Goal: Find specific page/section: Find specific page/section

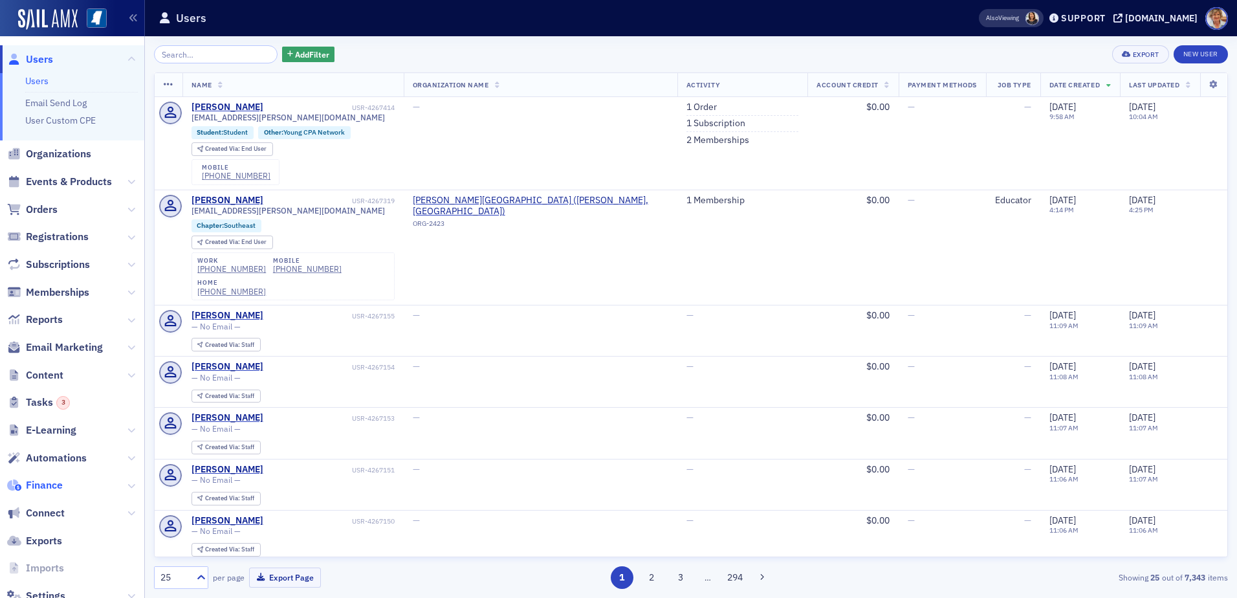
click at [44, 479] on span "Finance" at bounding box center [44, 485] width 37 height 14
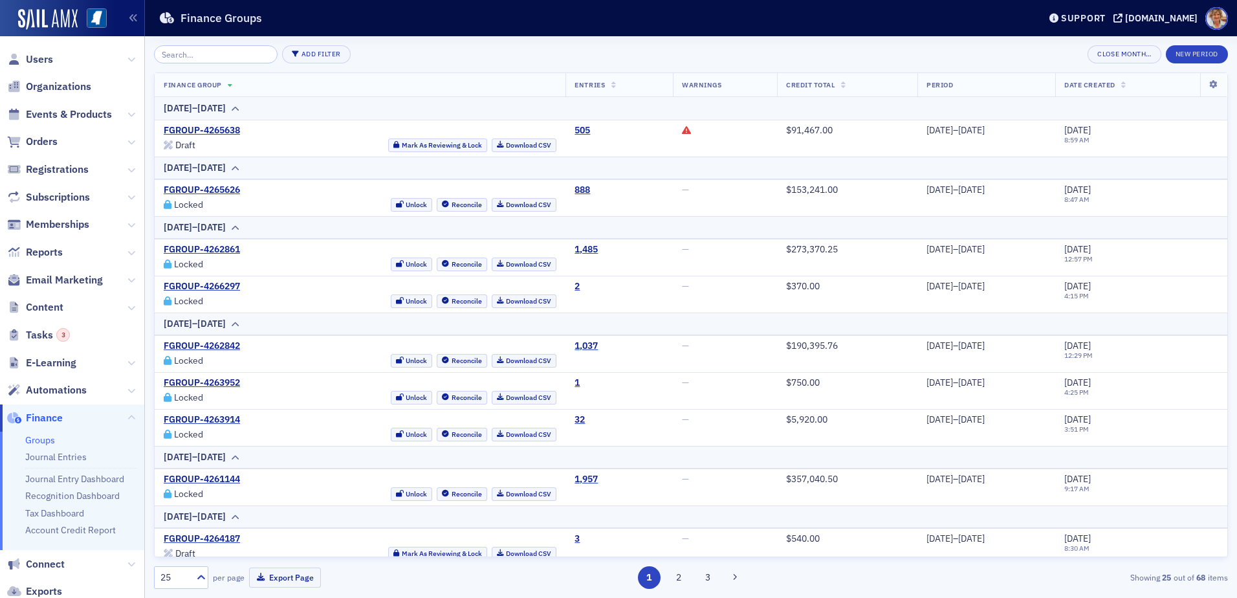
click at [50, 439] on link "Groups" at bounding box center [40, 440] width 30 height 12
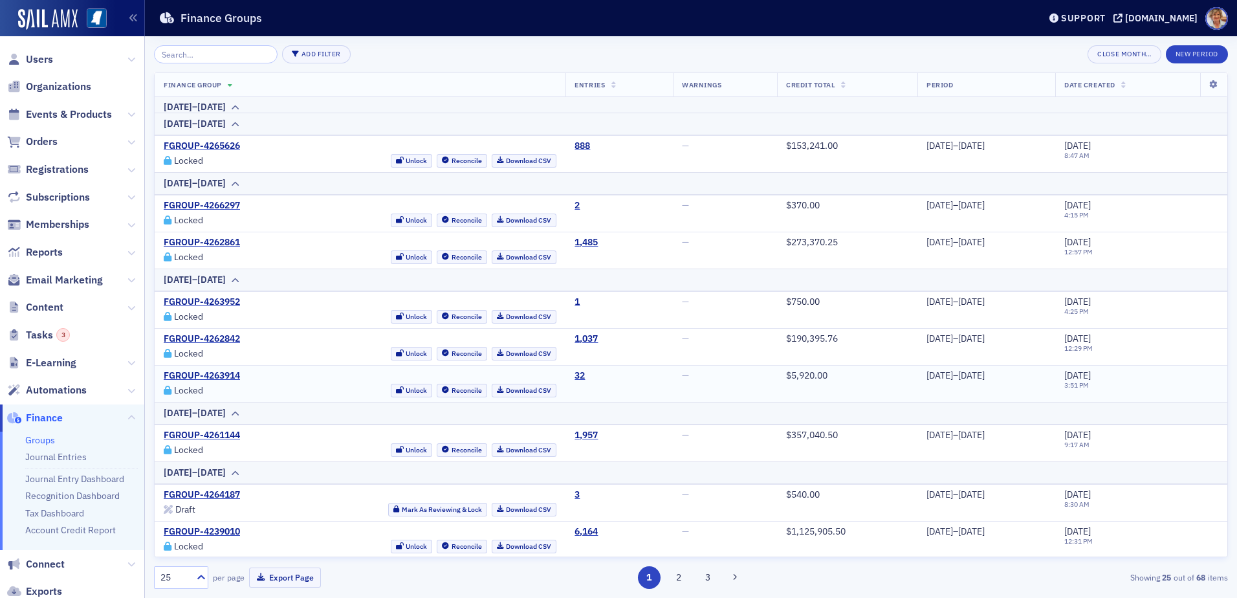
scroll to position [65, 0]
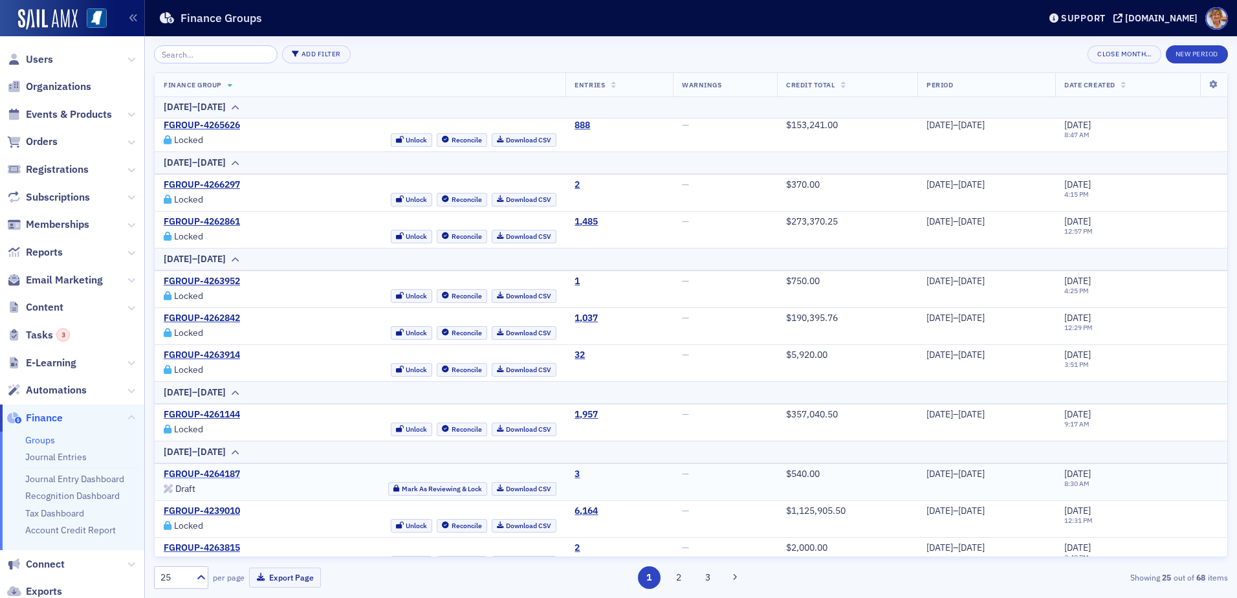
click at [219, 473] on link "FGROUP-4264187" at bounding box center [202, 475] width 76 height 12
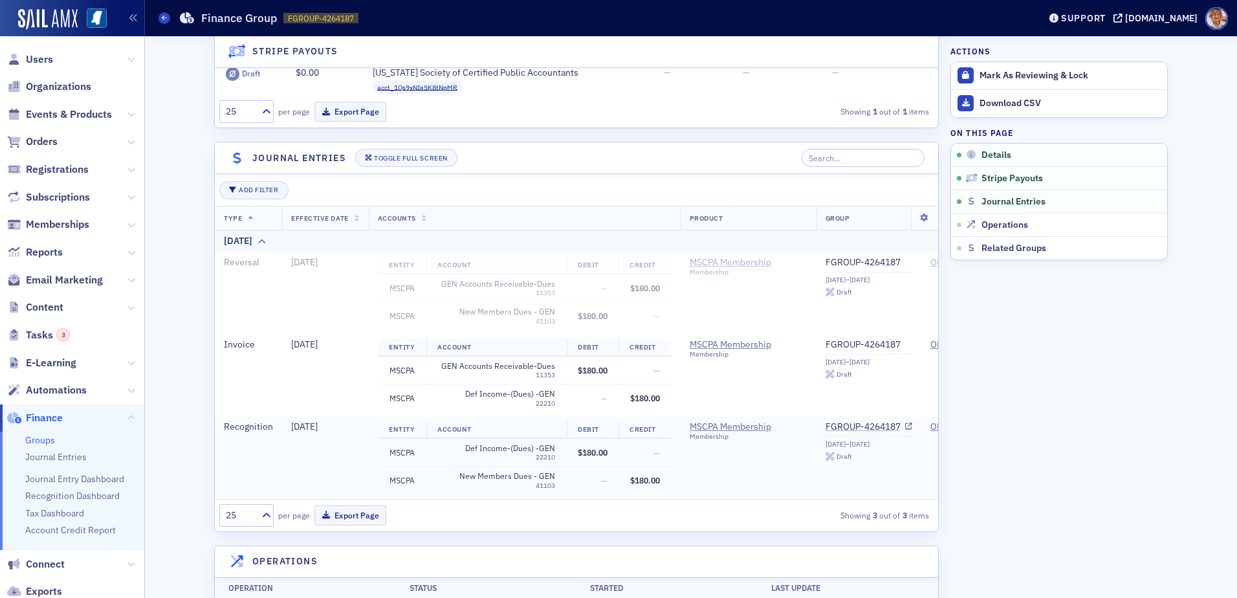
scroll to position [129, 0]
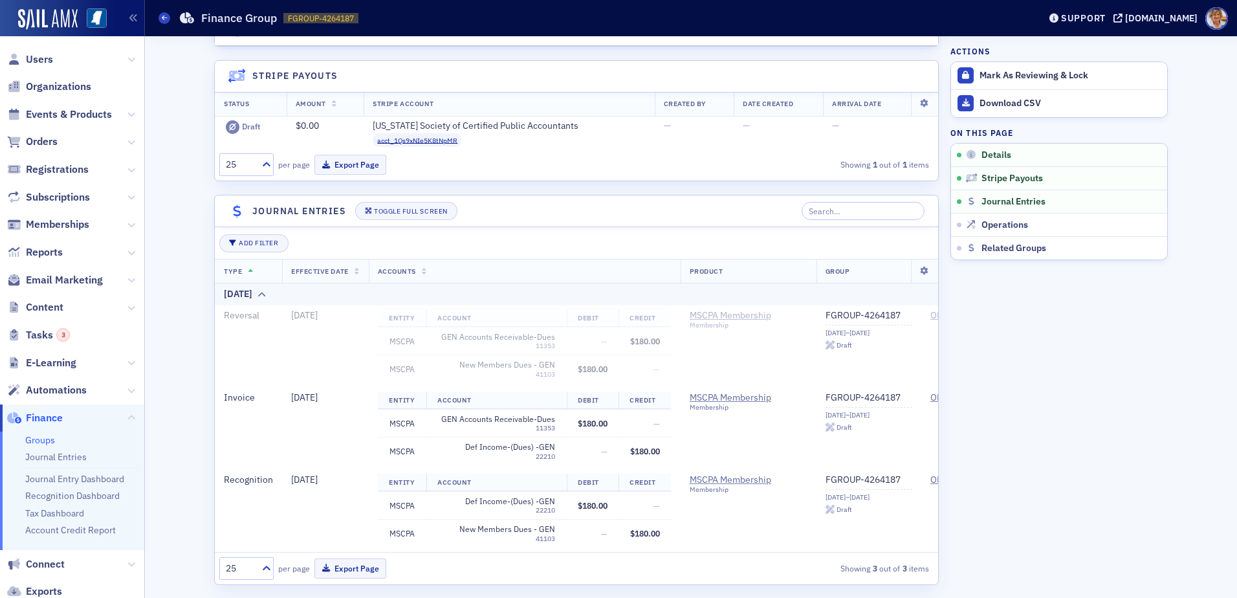
click at [1087, 405] on aside "Actions Mark As Reviewing & Lock Download CSV On this page Details Stripe Payou…" at bounding box center [1059, 412] width 217 height 1010
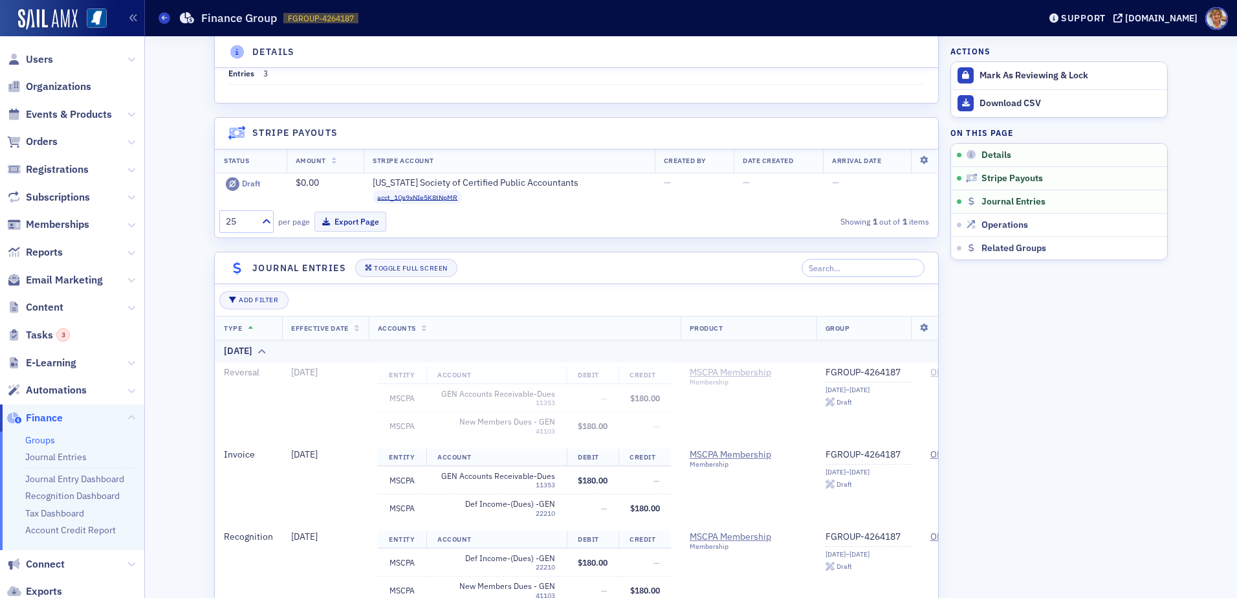
scroll to position [0, 0]
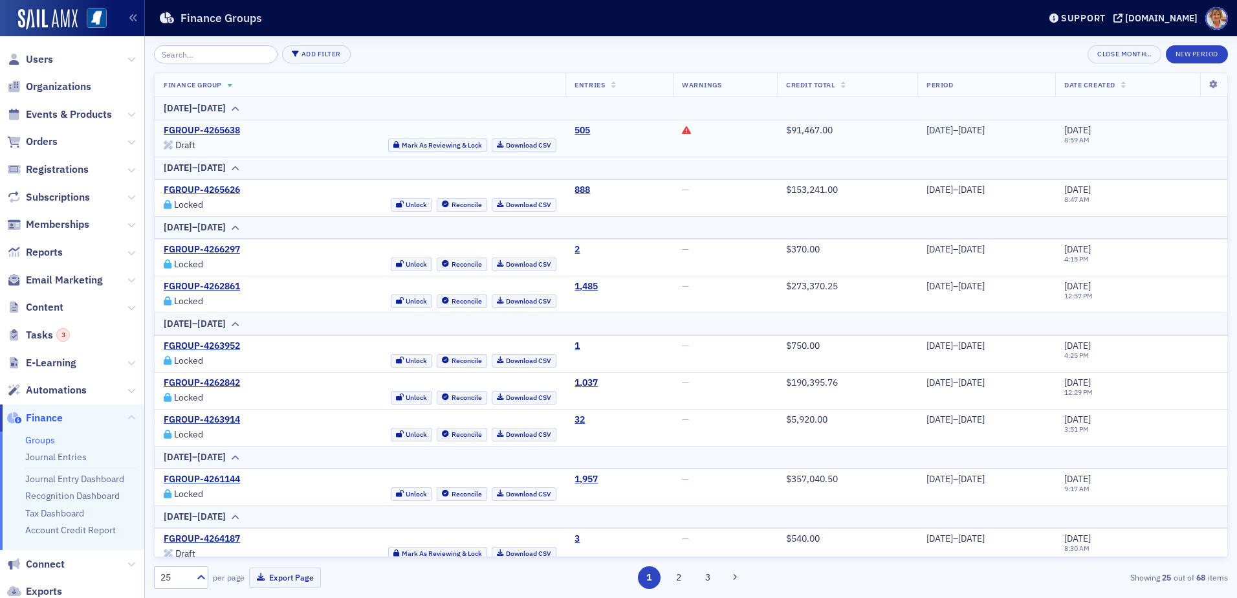
click at [682, 131] on icon at bounding box center [686, 130] width 9 height 9
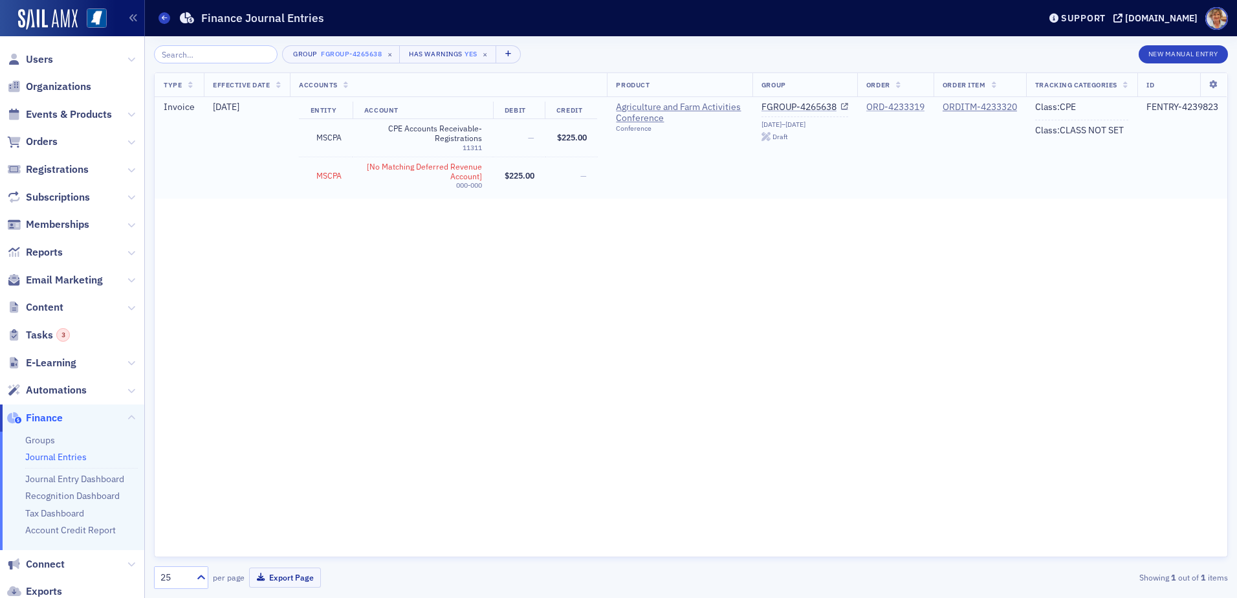
click at [886, 105] on div "ORD-4233319" at bounding box center [895, 108] width 58 height 12
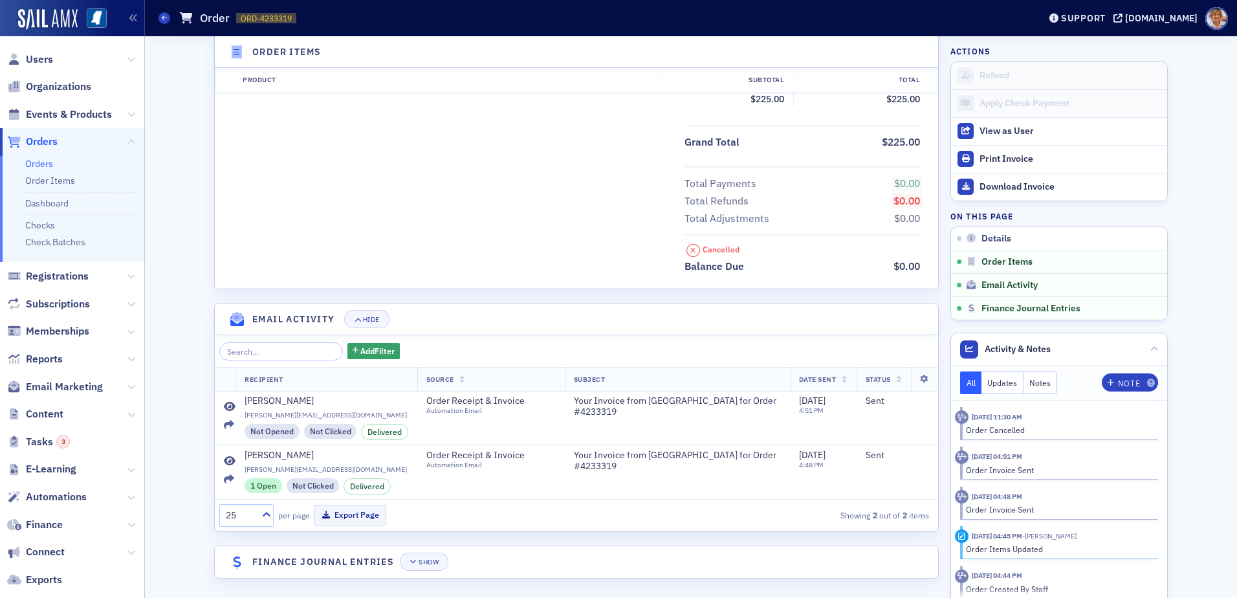
scroll to position [487, 0]
click at [426, 560] on div "Show" at bounding box center [429, 558] width 20 height 7
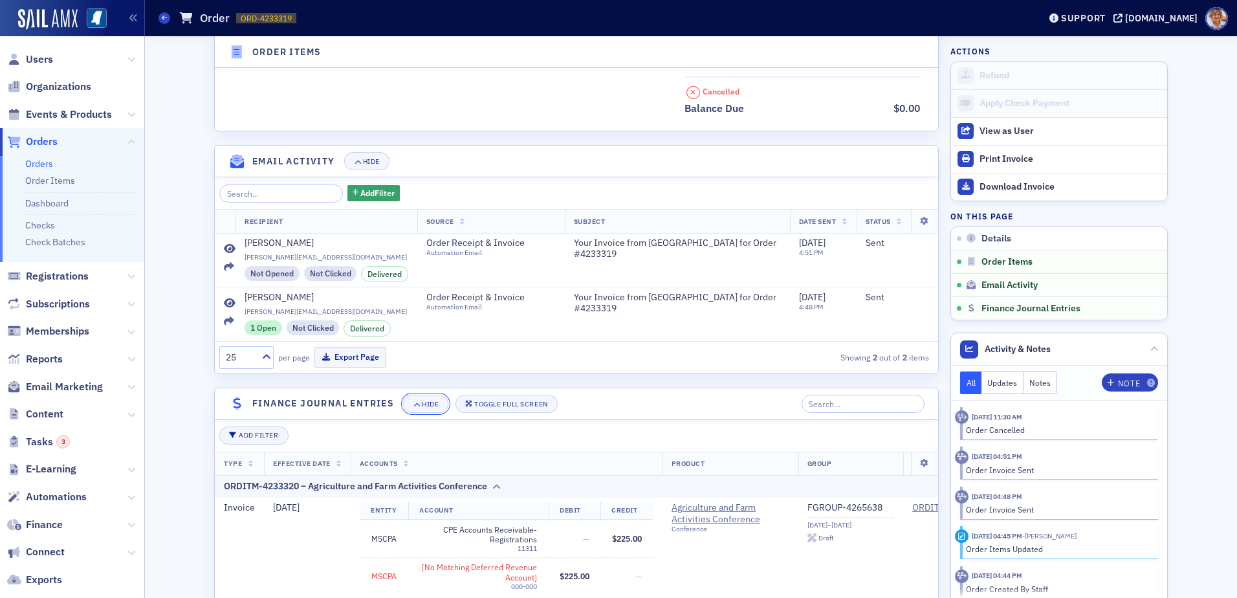
scroll to position [709, 0]
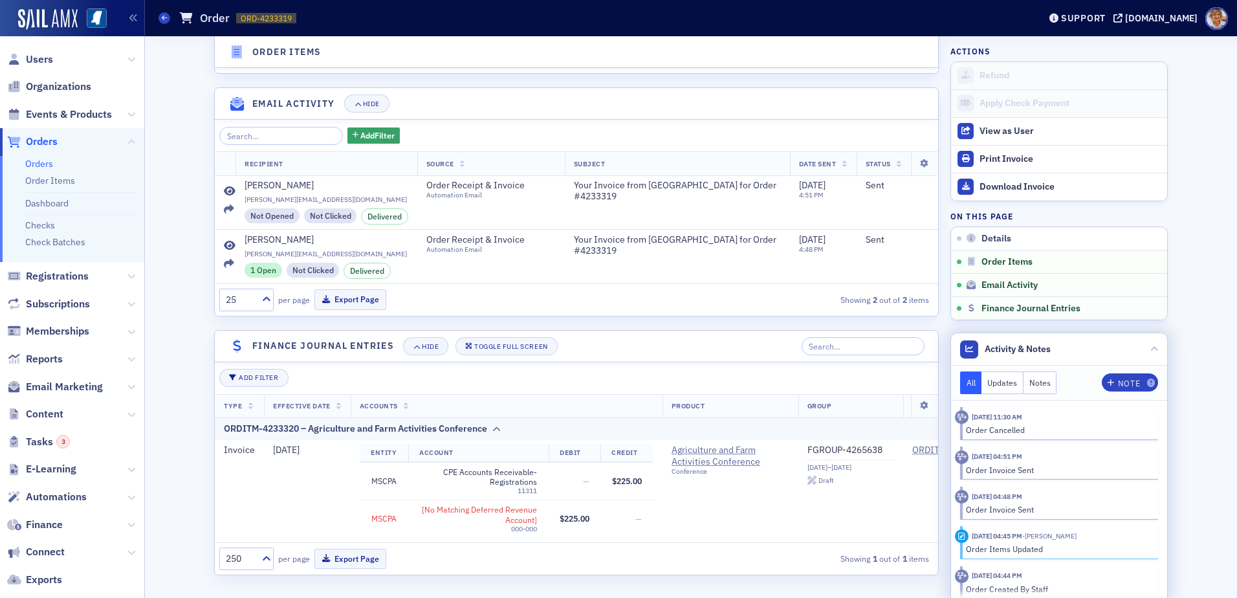
click at [957, 416] on icon at bounding box center [962, 417] width 10 height 8
click at [991, 382] on button "Updates" at bounding box center [1003, 382] width 42 height 23
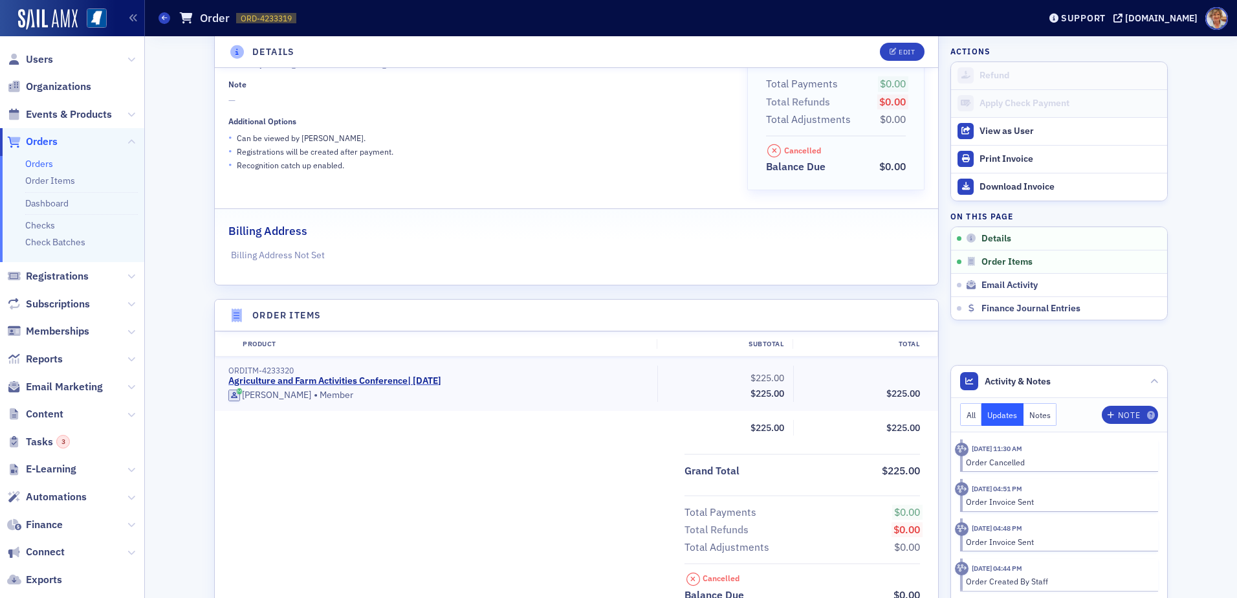
scroll to position [127, 0]
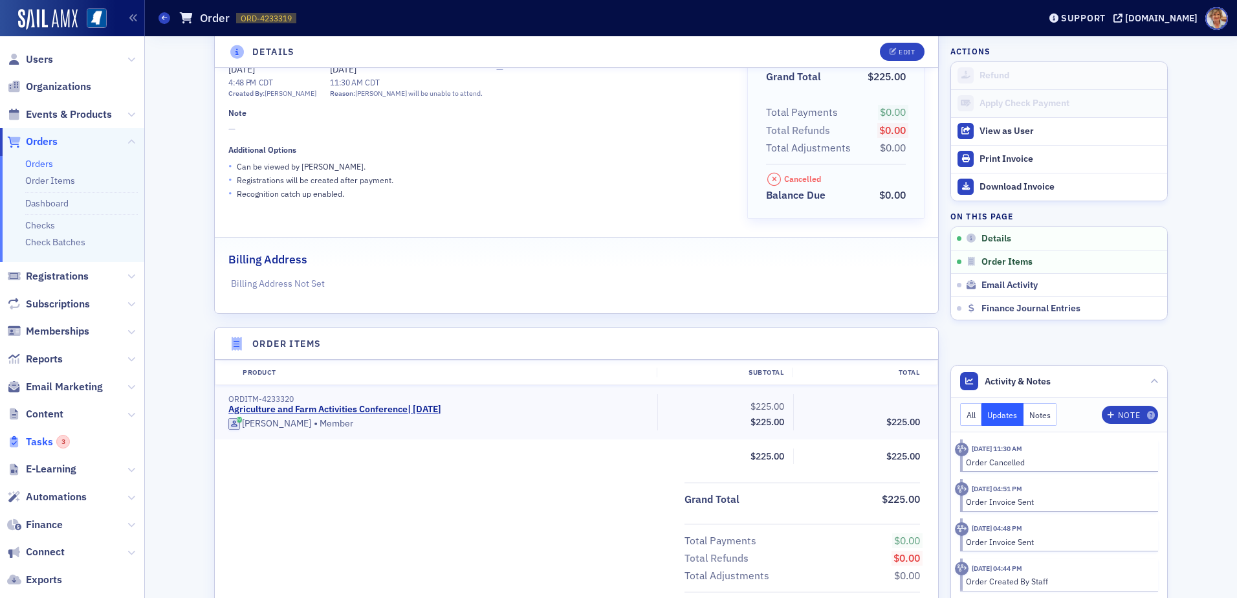
click at [38, 443] on span "Tasks 3" at bounding box center [48, 442] width 44 height 14
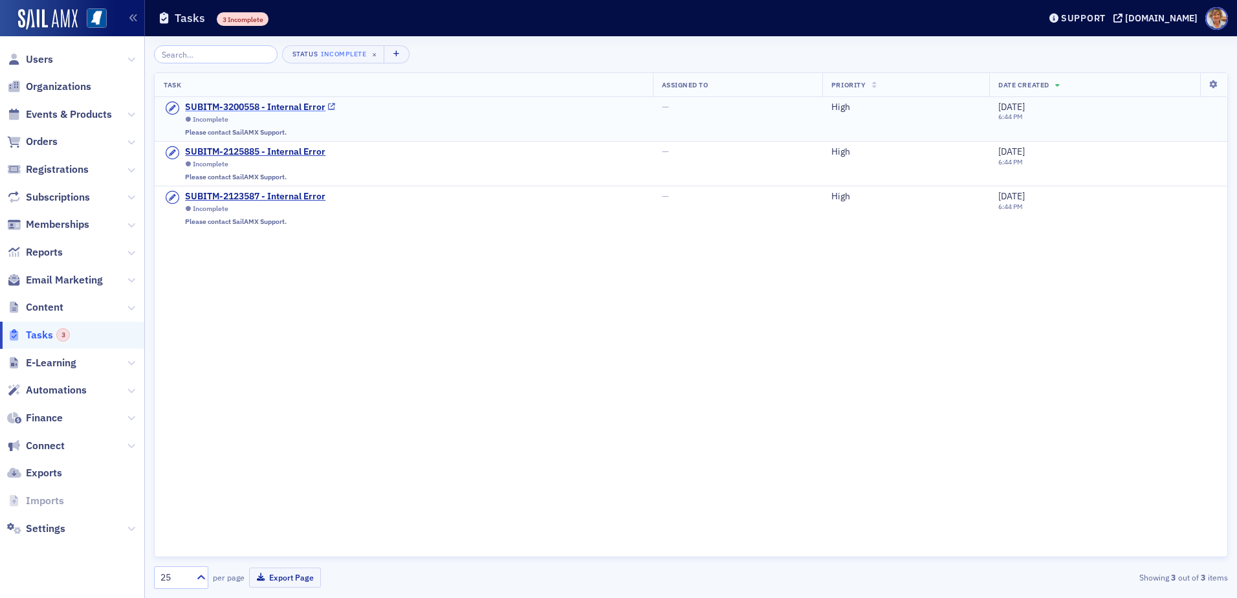
click at [285, 107] on div "SUBITM-3200558 - Internal Error" at bounding box center [255, 108] width 140 height 12
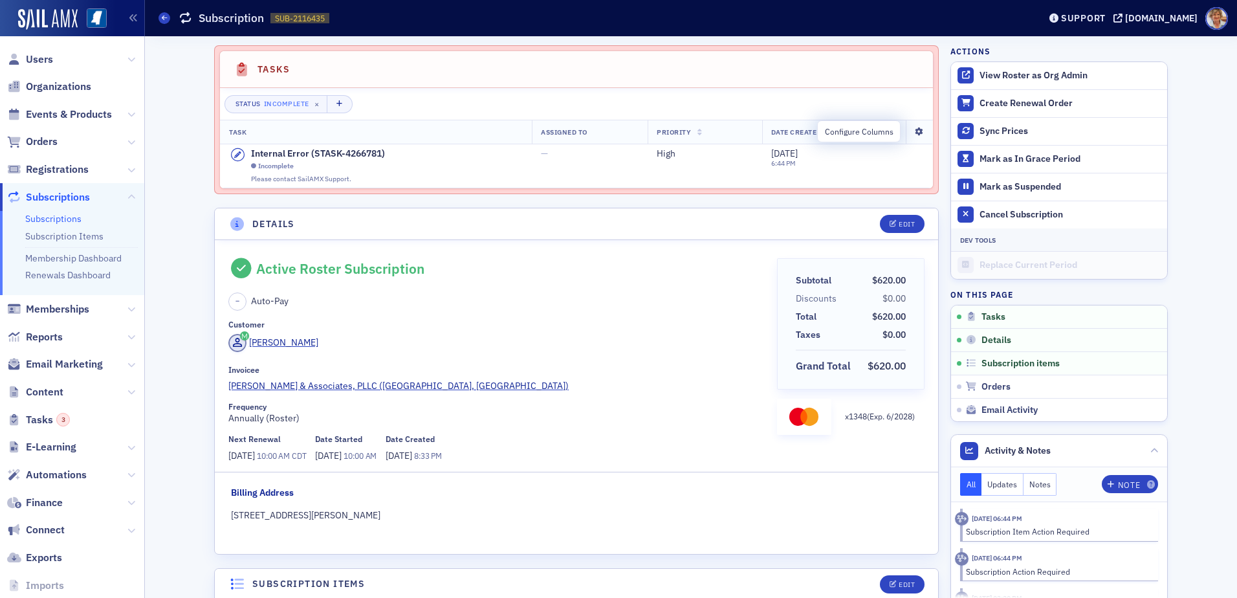
click at [914, 129] on icon at bounding box center [919, 132] width 27 height 8
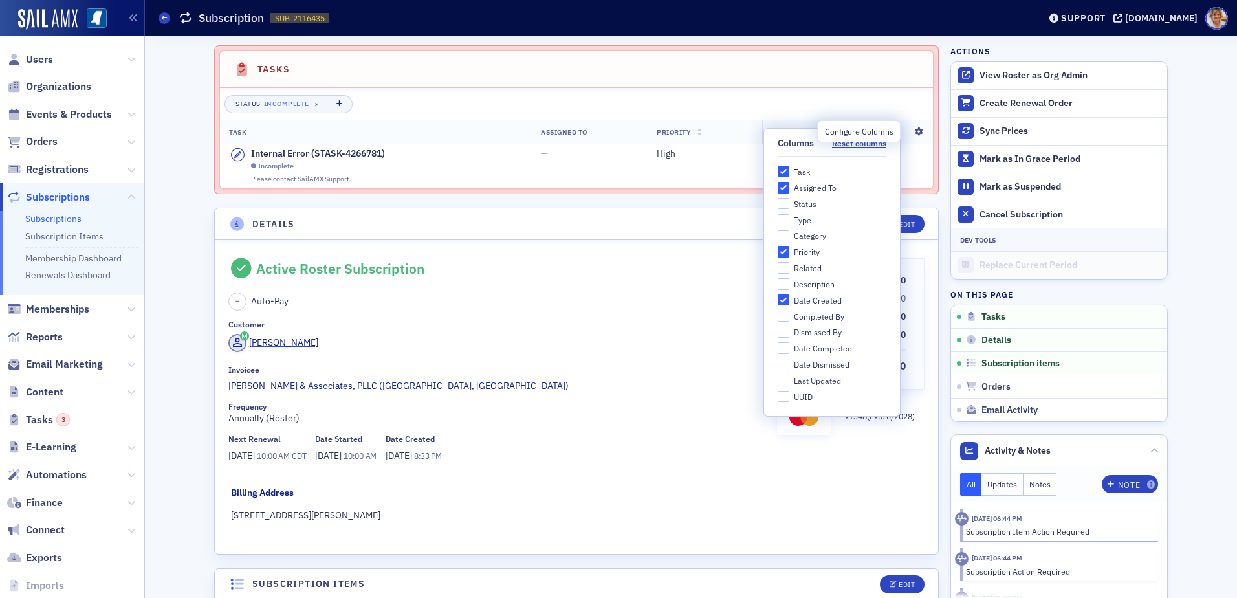
click at [912, 131] on icon at bounding box center [919, 132] width 27 height 8
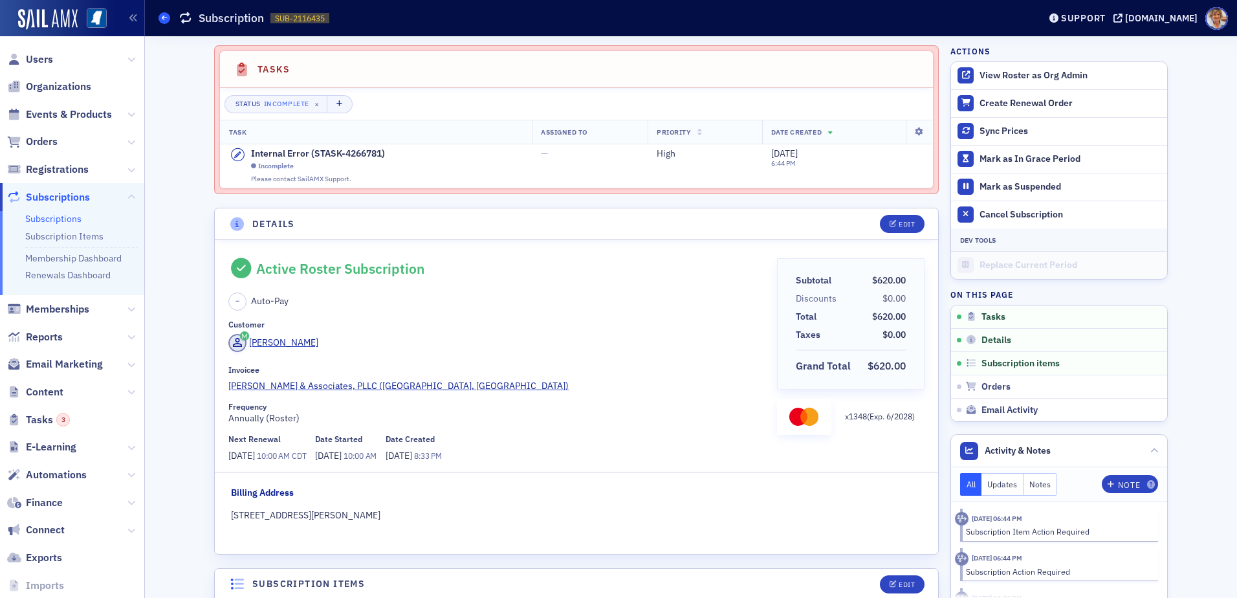
click at [162, 20] on icon at bounding box center [164, 18] width 5 height 6
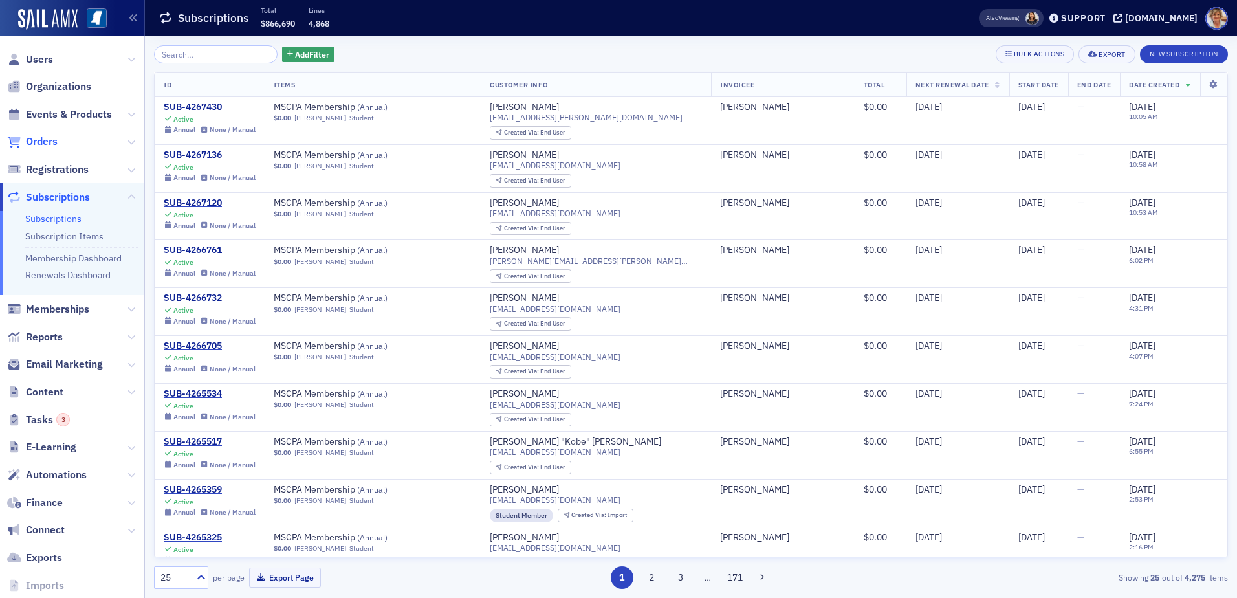
click at [54, 144] on span "Orders" at bounding box center [42, 142] width 32 height 14
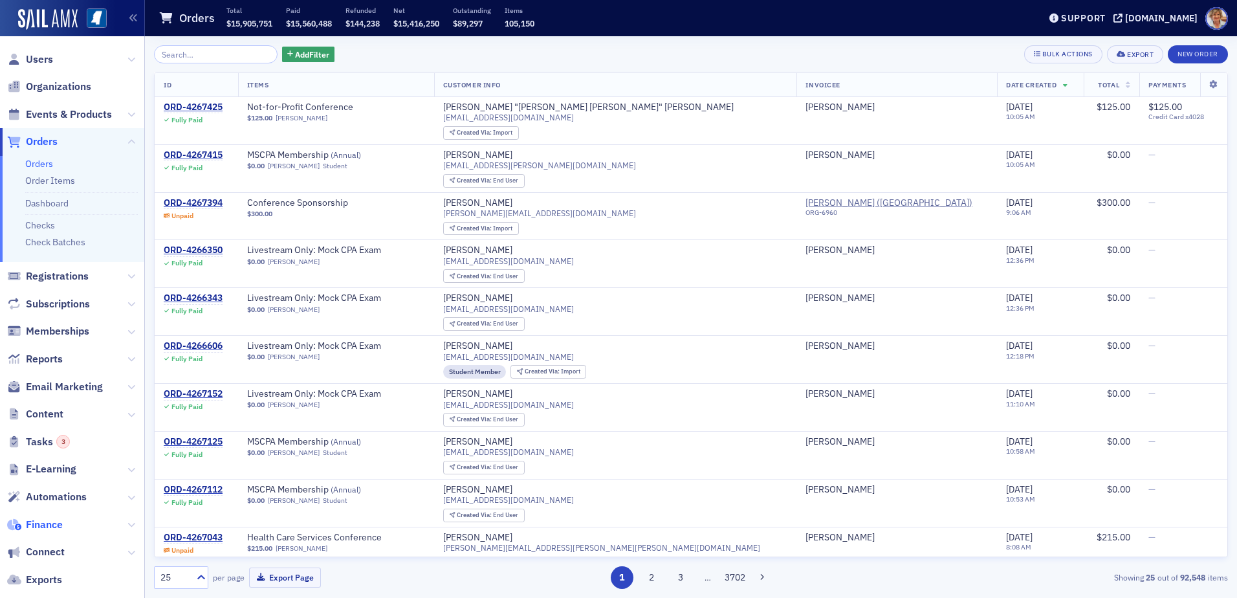
click at [50, 523] on span "Finance" at bounding box center [44, 525] width 37 height 14
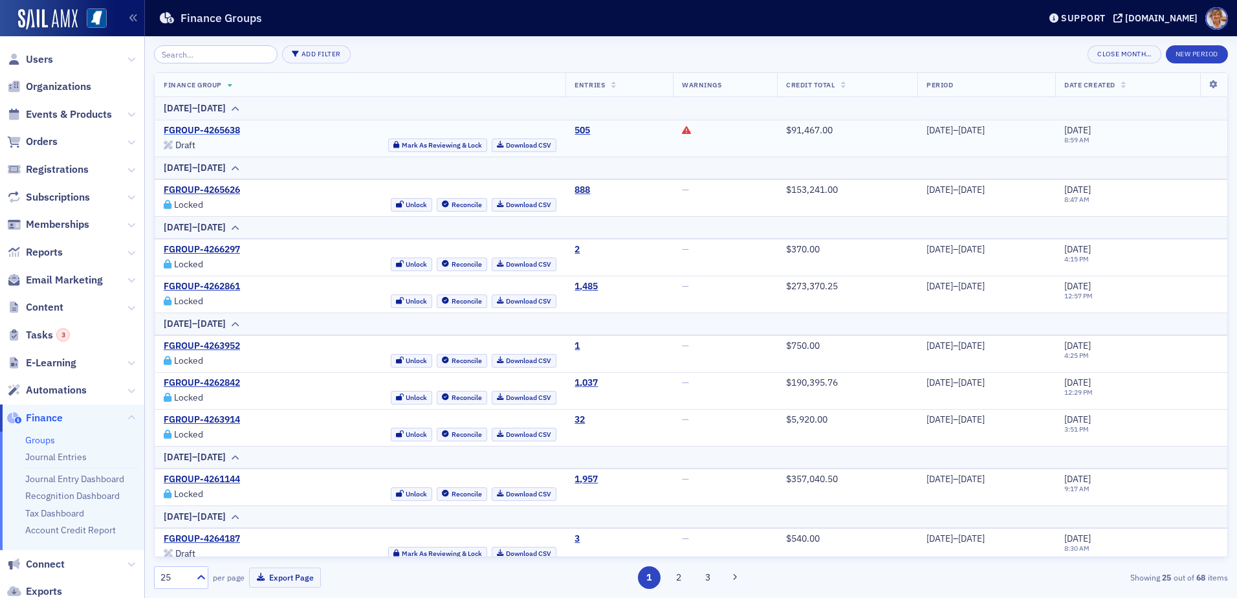
click at [208, 126] on link "FGROUP-4265638" at bounding box center [202, 131] width 76 height 12
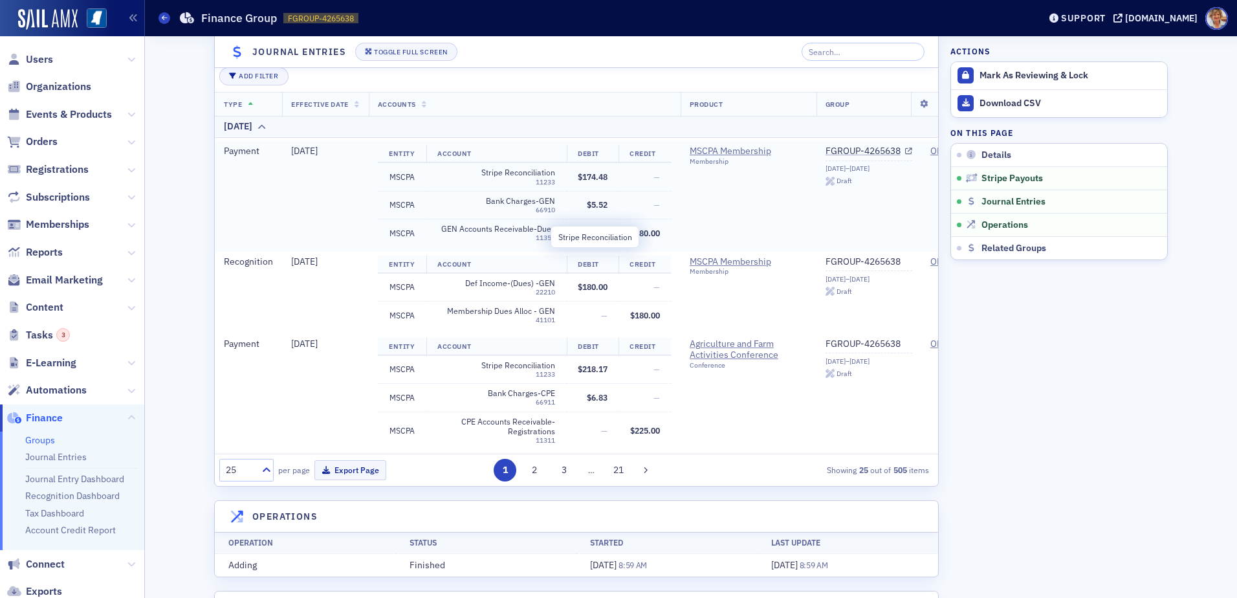
scroll to position [363, 0]
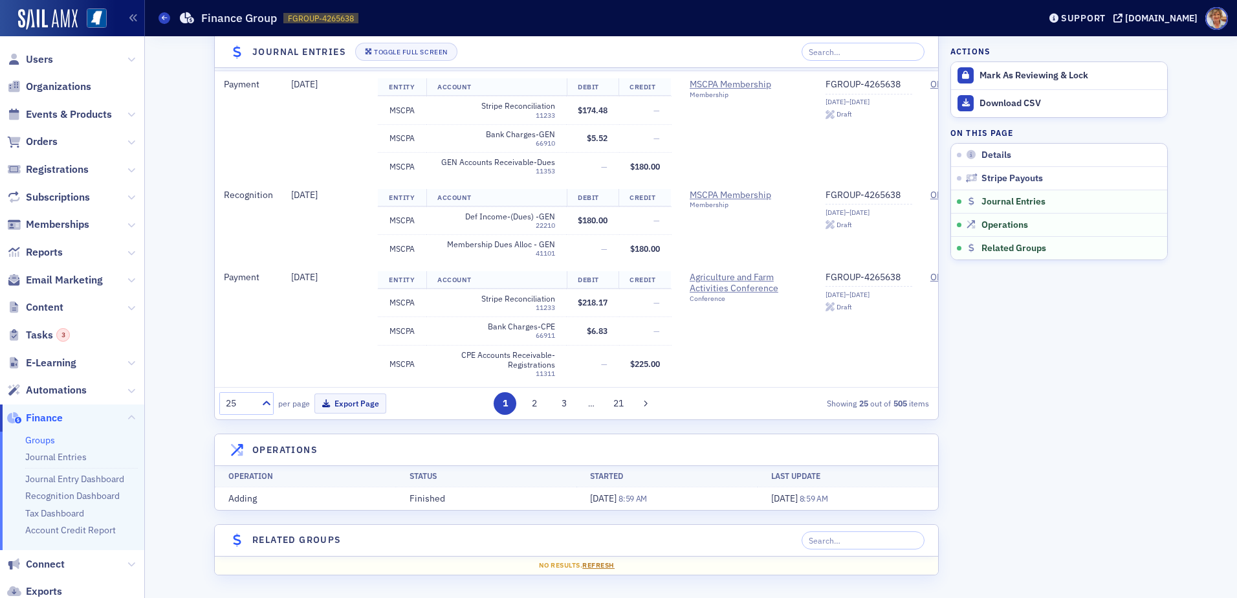
click at [600, 566] on span "Refresh" at bounding box center [598, 564] width 32 height 9
click at [531, 402] on button "2" at bounding box center [535, 403] width 23 height 23
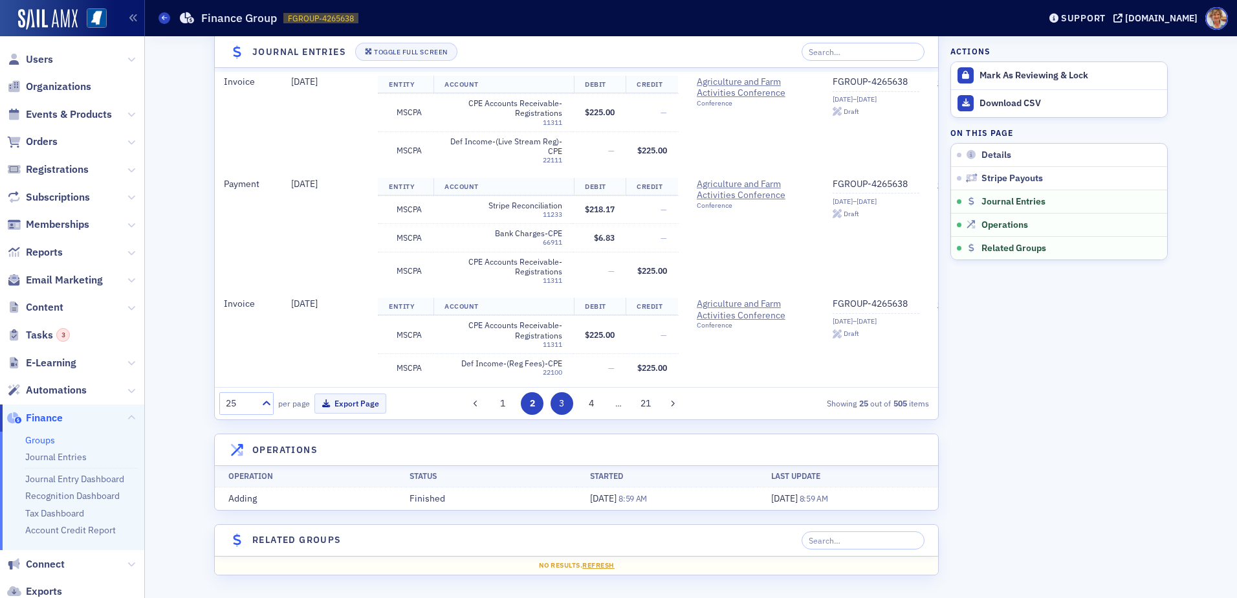
click at [558, 404] on button "3" at bounding box center [562, 403] width 23 height 23
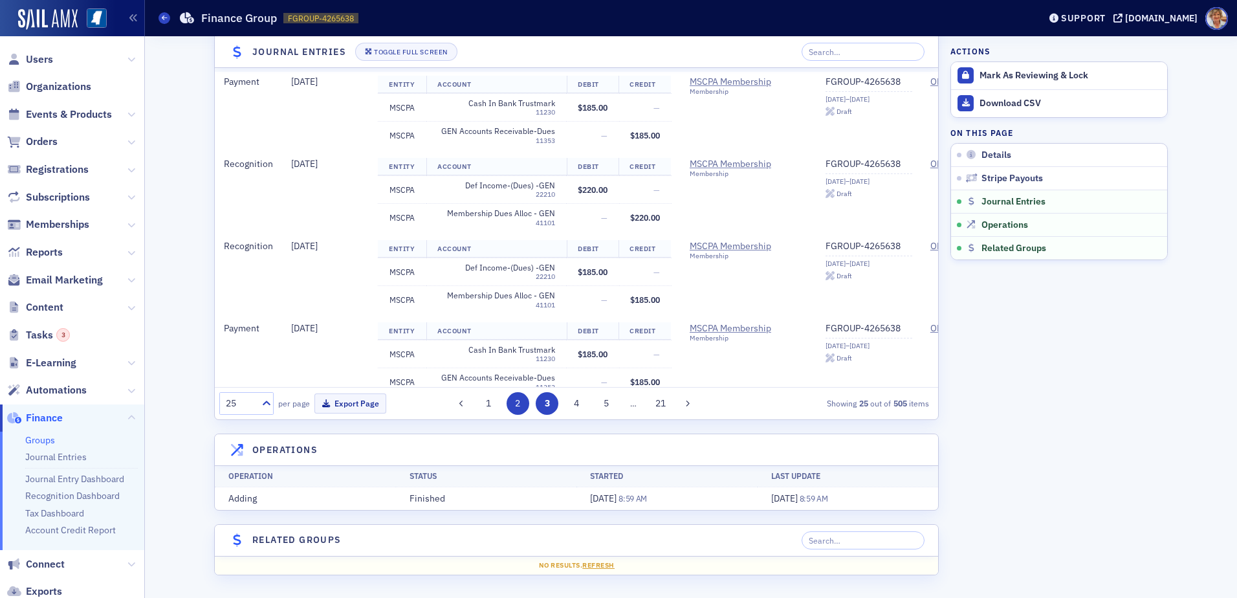
click at [510, 406] on button "2" at bounding box center [518, 403] width 23 height 23
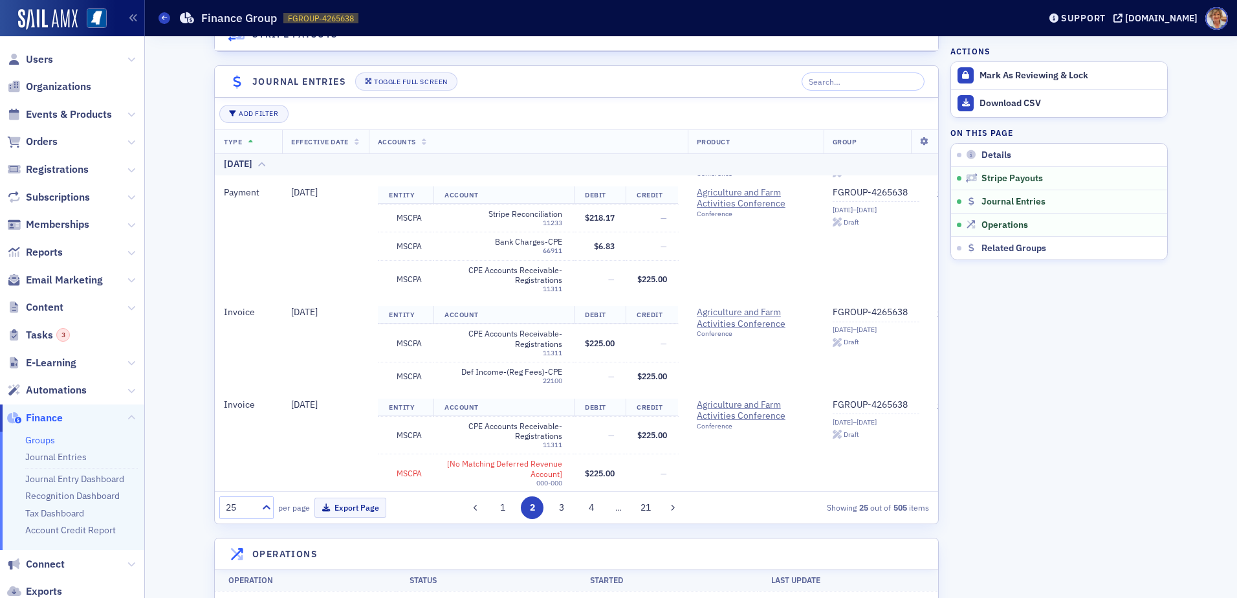
scroll to position [259, 0]
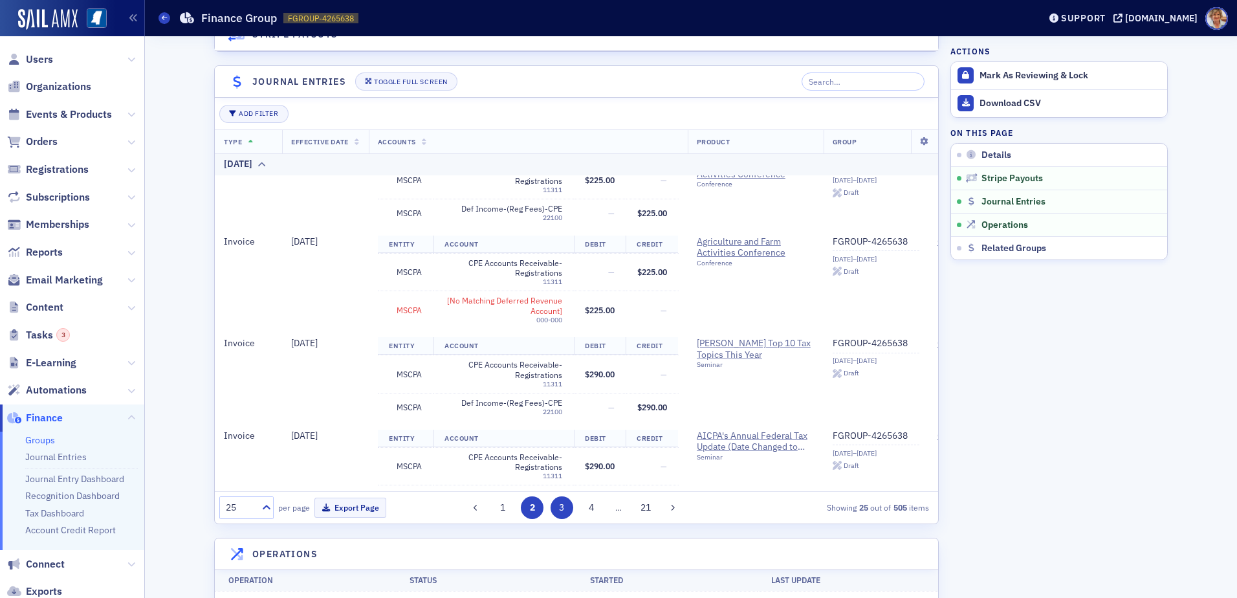
click at [557, 511] on button "3" at bounding box center [562, 507] width 23 height 23
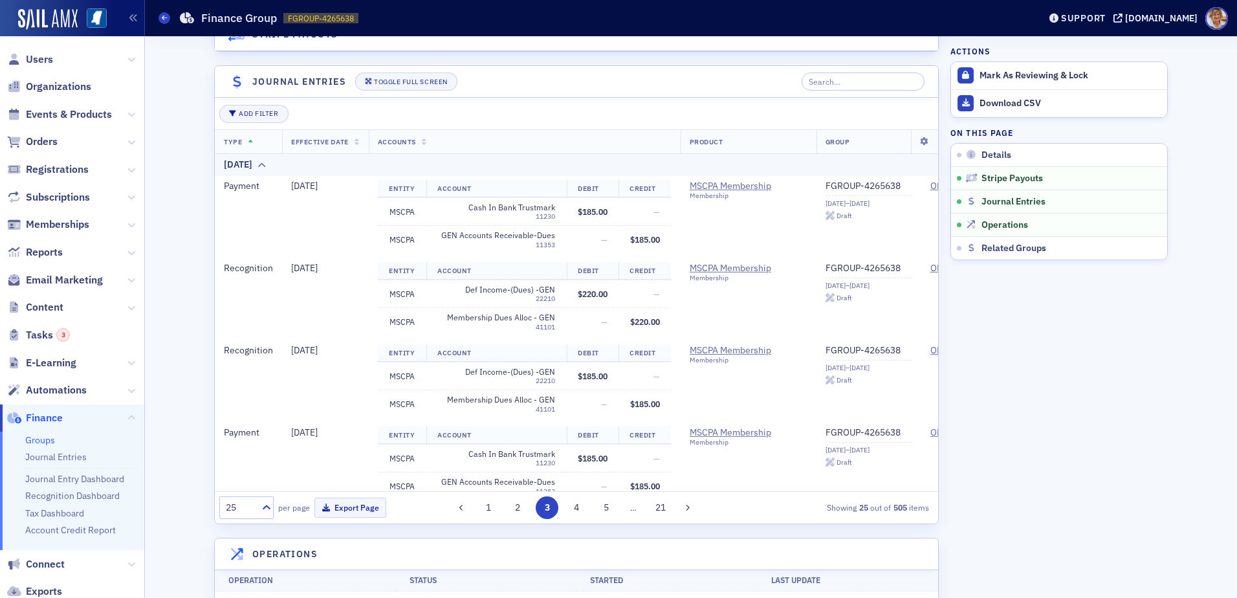
scroll to position [363, 0]
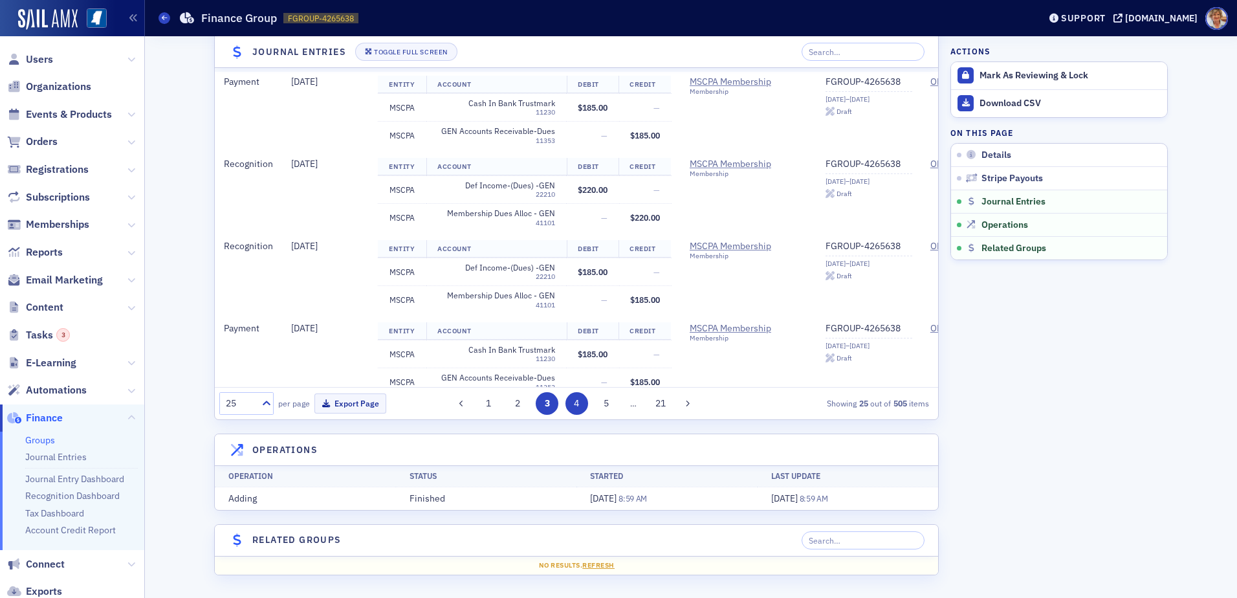
click at [573, 401] on button "4" at bounding box center [577, 403] width 23 height 23
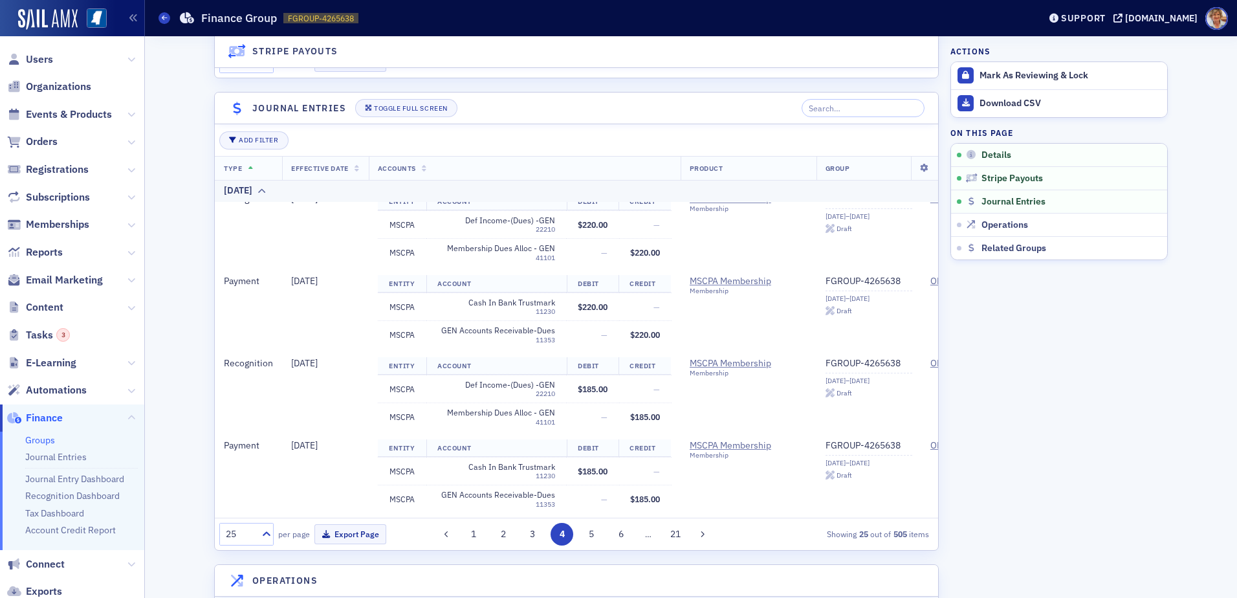
scroll to position [259, 0]
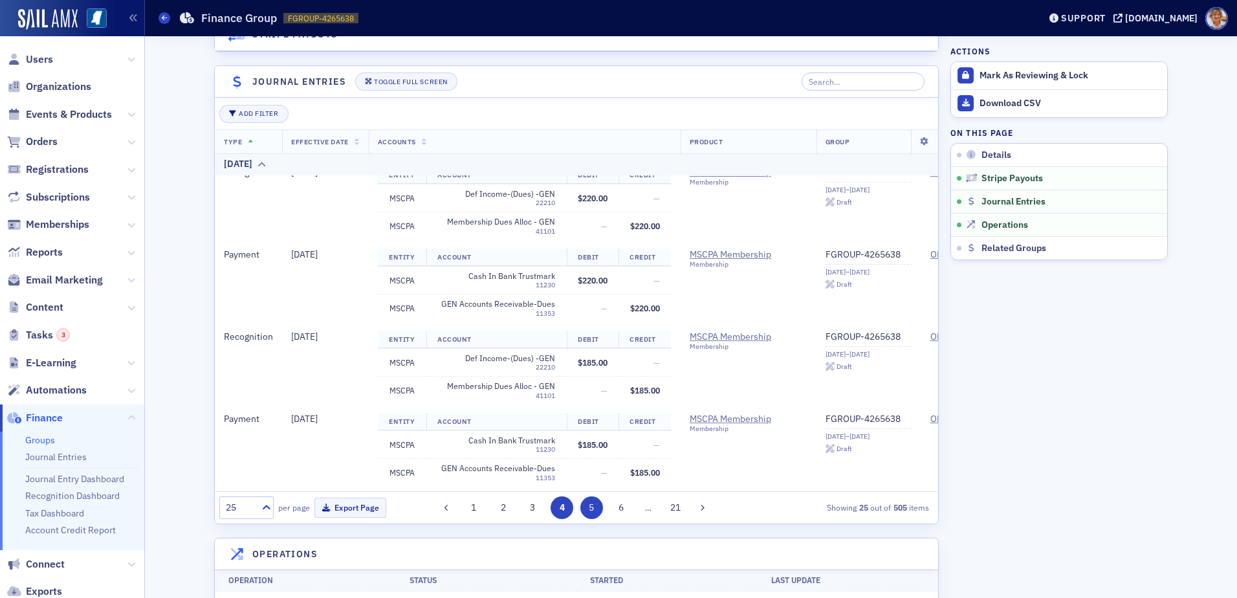
click at [590, 509] on button "5" at bounding box center [591, 507] width 23 height 23
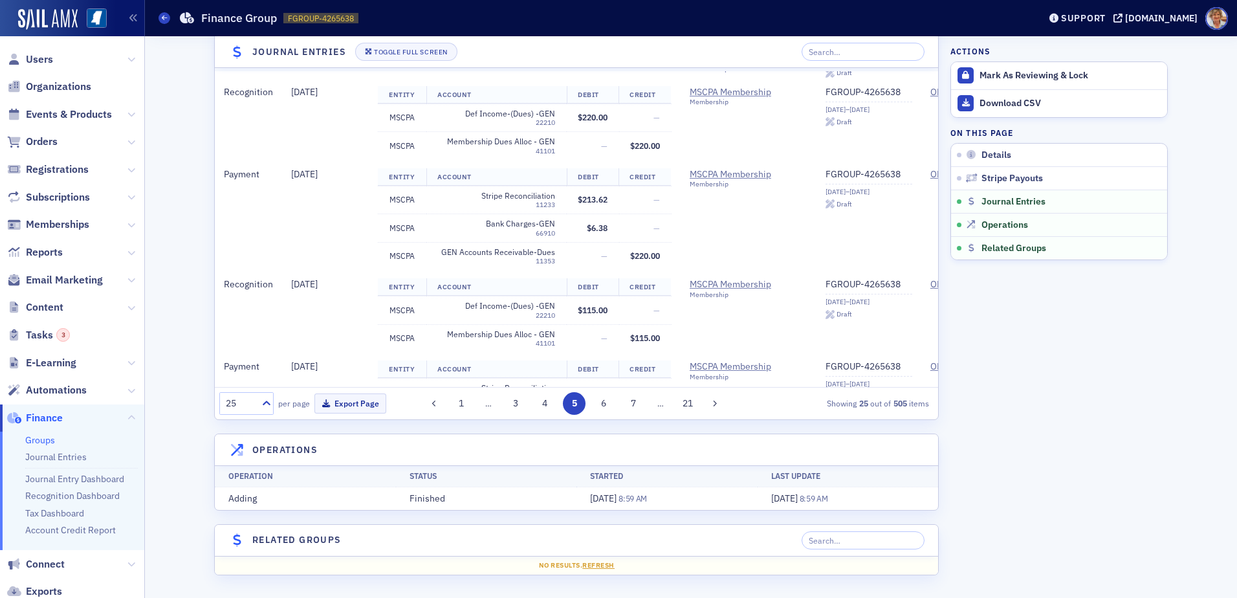
scroll to position [2247, 0]
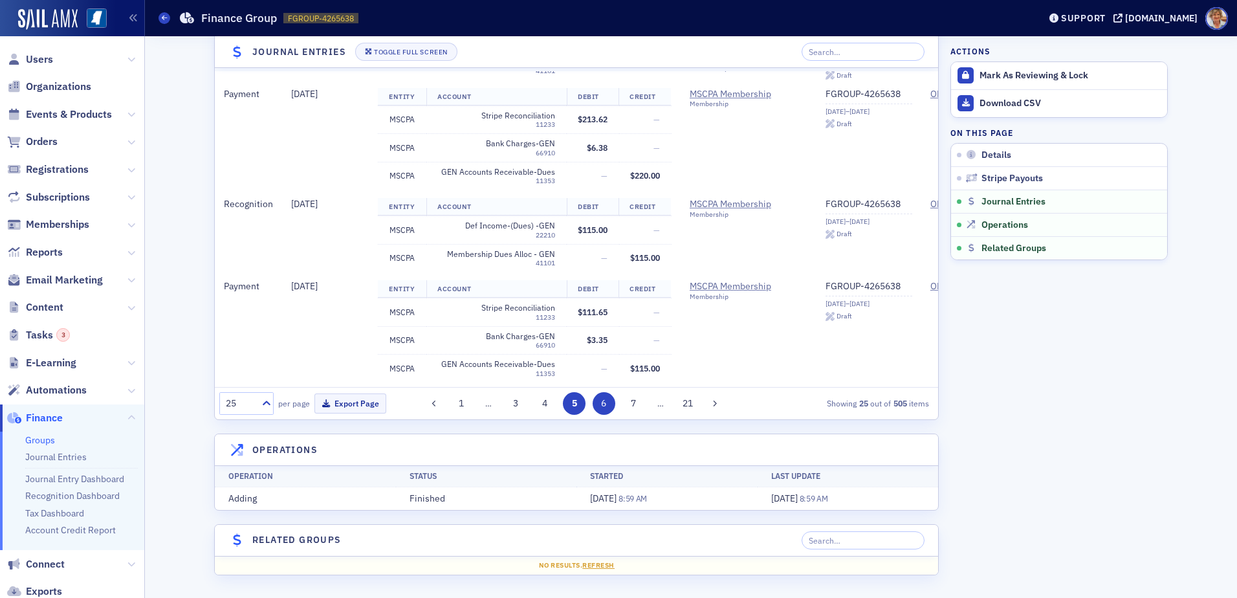
click at [599, 403] on button "6" at bounding box center [604, 403] width 23 height 23
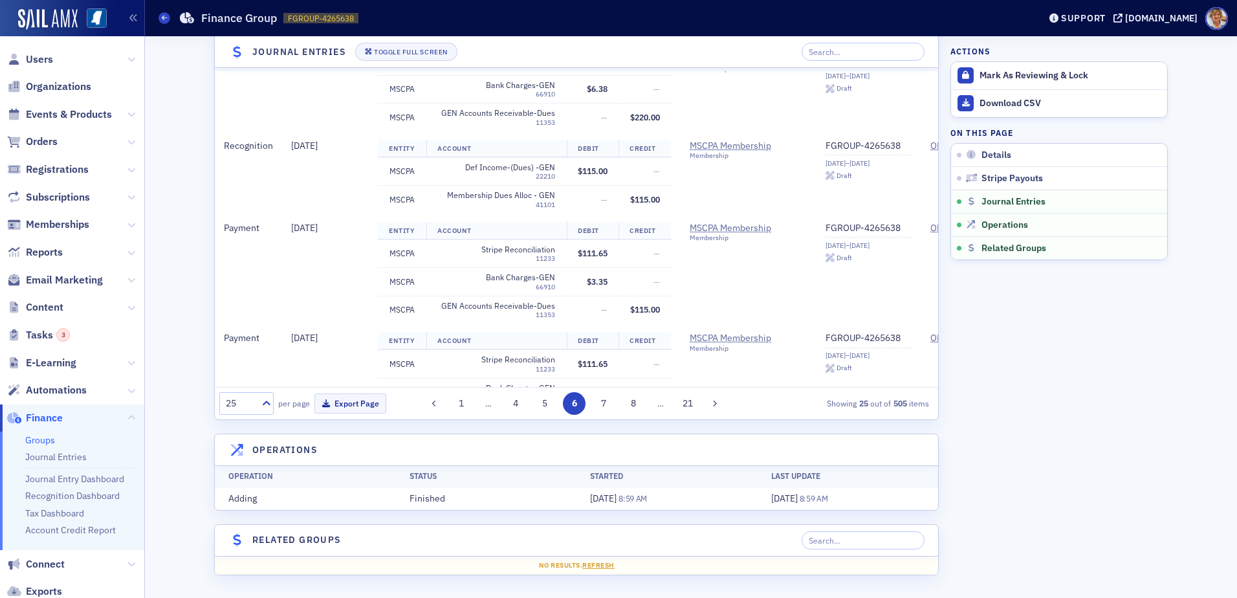
scroll to position [2114, 0]
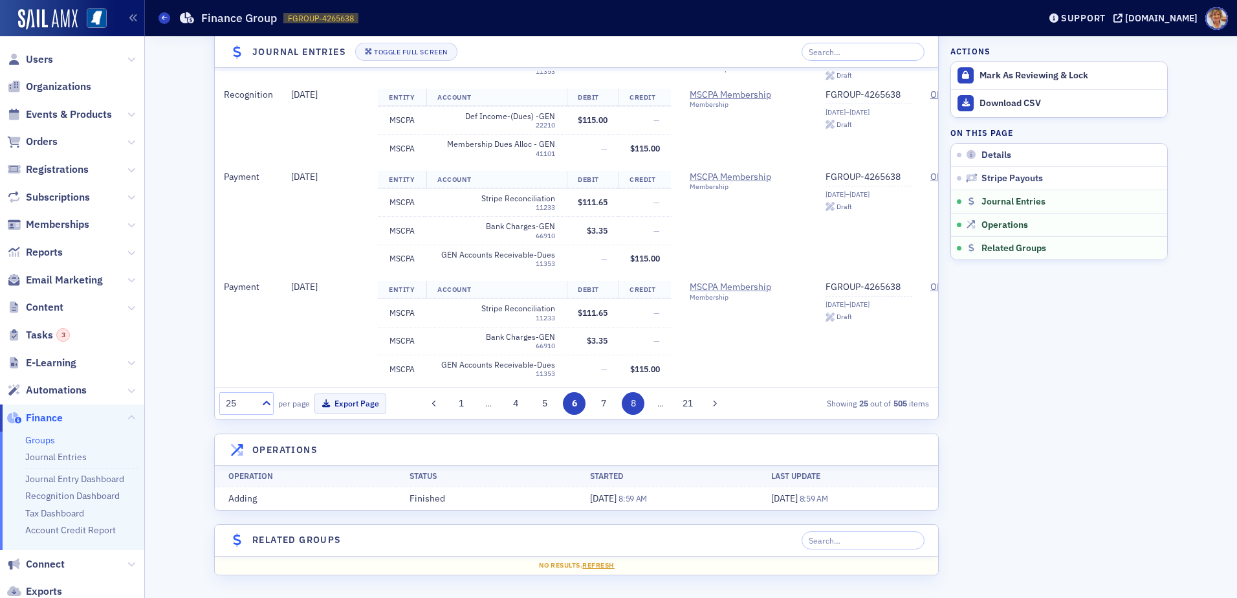
click at [601, 399] on button "7" at bounding box center [604, 403] width 23 height 23
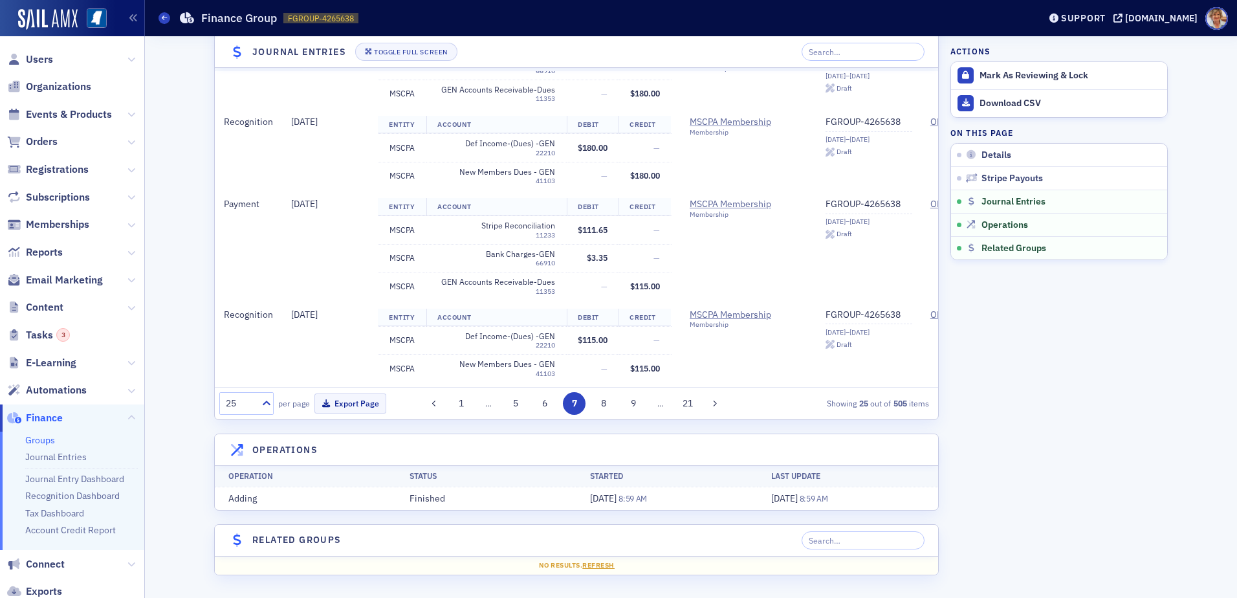
scroll to position [2058, 0]
click at [596, 406] on button "8" at bounding box center [604, 403] width 23 height 23
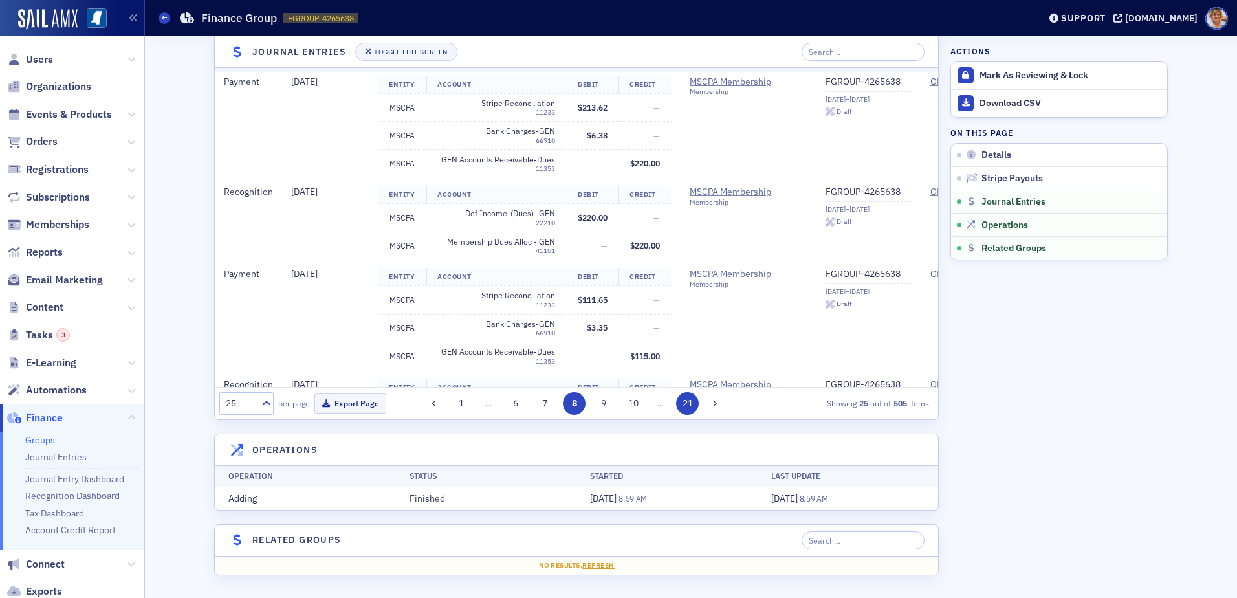
click at [683, 404] on button "21" at bounding box center [687, 403] width 23 height 23
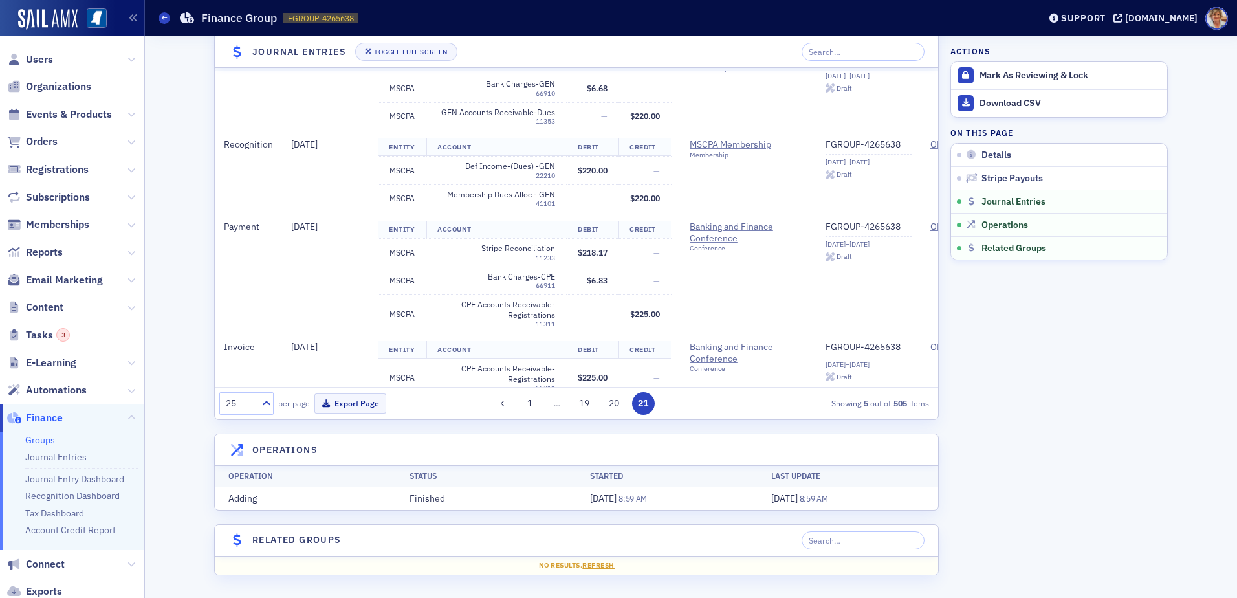
scroll to position [181, 0]
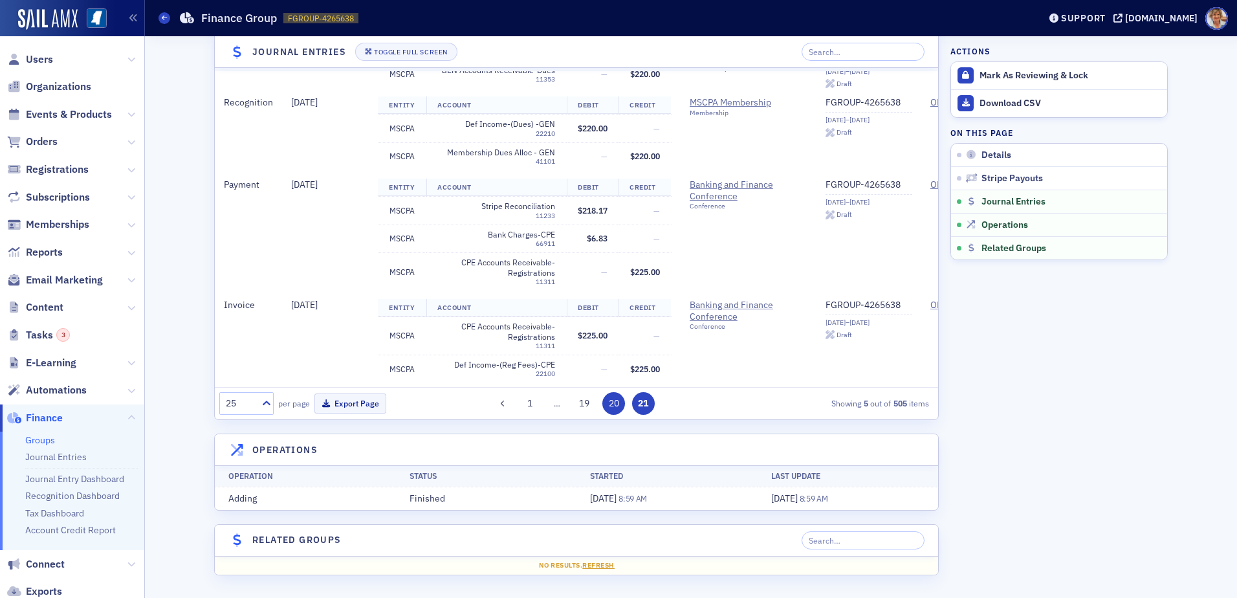
click at [607, 403] on button "20" at bounding box center [613, 403] width 23 height 23
